Goal: Check status: Check status

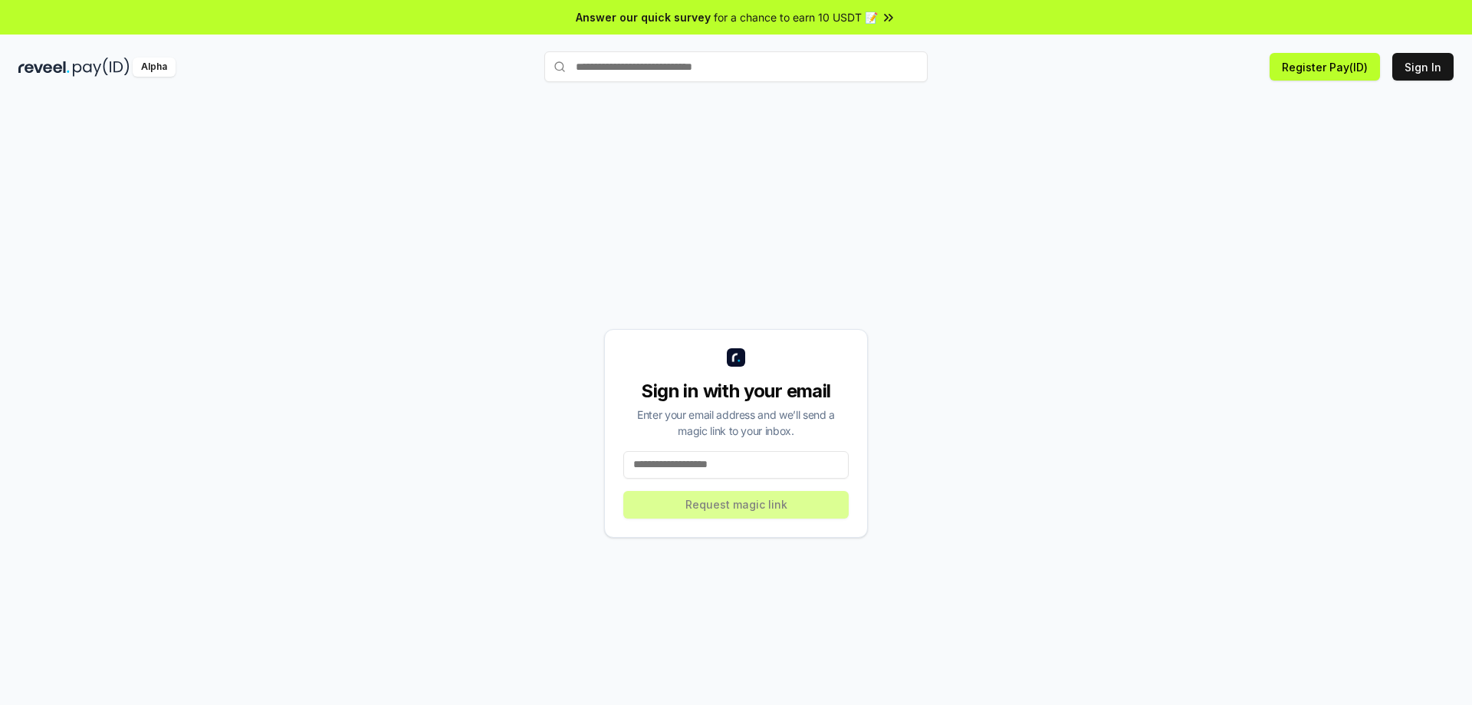
click at [701, 464] on input at bounding box center [735, 465] width 225 height 28
type input "**********"
click at [944, 239] on div "**********" at bounding box center [736, 432] width 1436 height 631
